Goal: Task Accomplishment & Management: Use online tool/utility

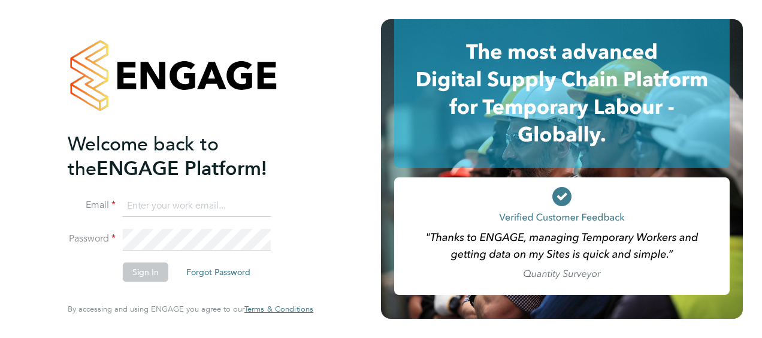
click at [181, 216] on input at bounding box center [197, 206] width 148 height 22
type input "samuel.hughes@hays.com"
click at [173, 228] on li "Email samuel.hughes@hays.com" at bounding box center [185, 212] width 234 height 34
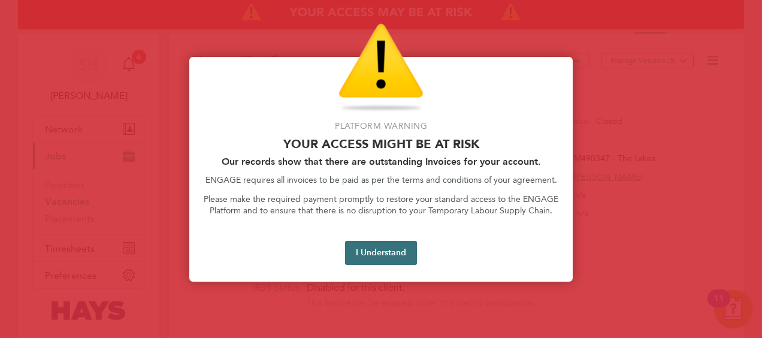
click at [403, 259] on button "I Understand" at bounding box center [381, 253] width 72 height 24
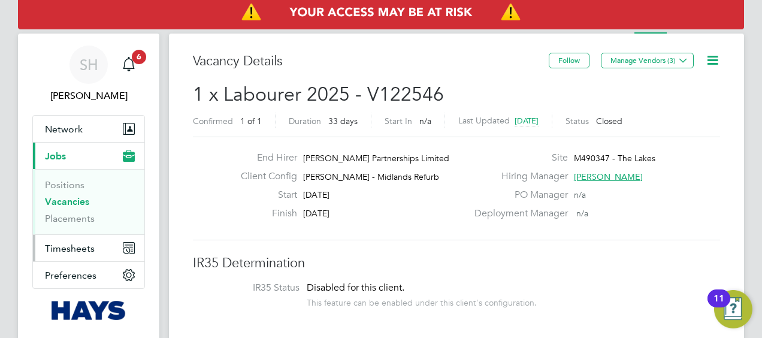
click at [75, 244] on span "Timesheets" at bounding box center [70, 248] width 50 height 11
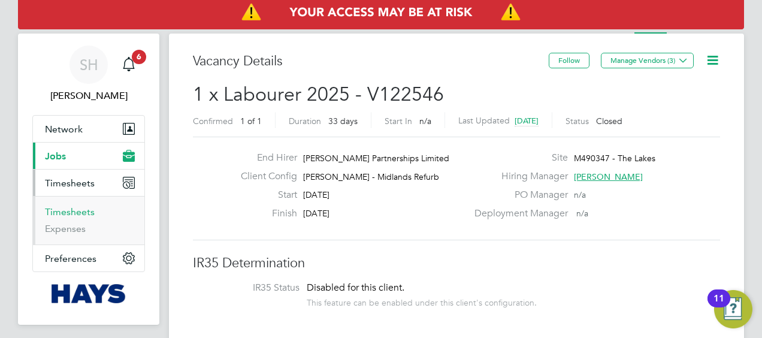
click at [50, 210] on link "Timesheets" at bounding box center [70, 211] width 50 height 11
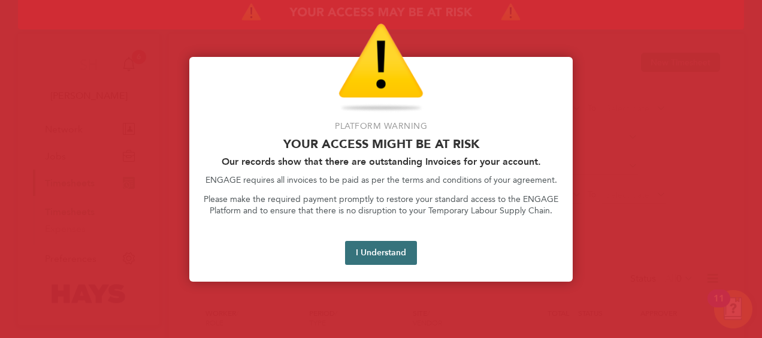
click at [359, 251] on button "I Understand" at bounding box center [381, 253] width 72 height 24
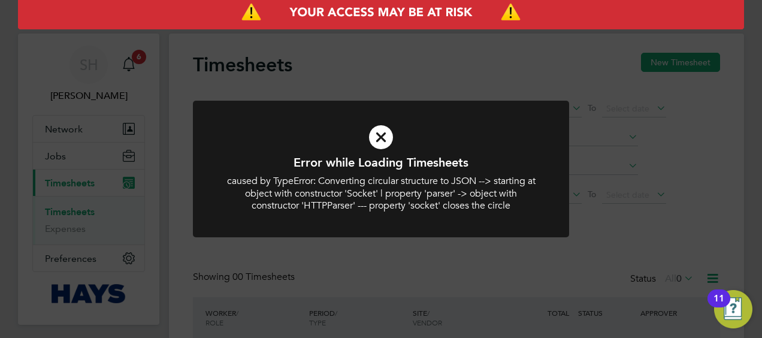
click at [376, 132] on icon at bounding box center [381, 137] width 312 height 47
